Goal: Task Accomplishment & Management: Use online tool/utility

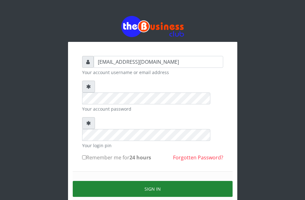
click at [158, 181] on button "Sign in" at bounding box center [153, 189] width 160 height 16
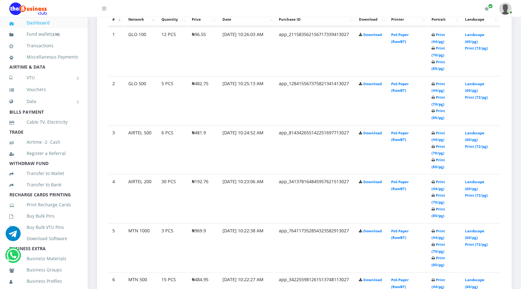
scroll to position [406, 0]
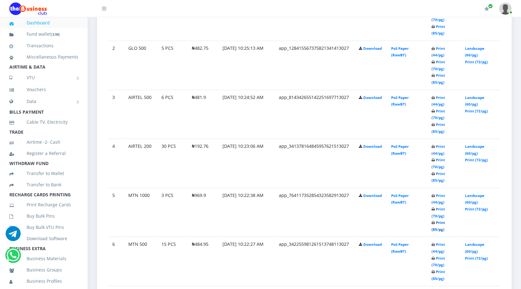
click at [435, 228] on link "Print (85/pg)" at bounding box center [438, 226] width 13 height 12
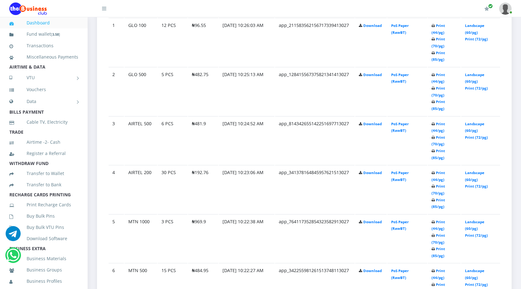
scroll to position [406, 0]
